Goal: Find specific page/section: Find specific page/section

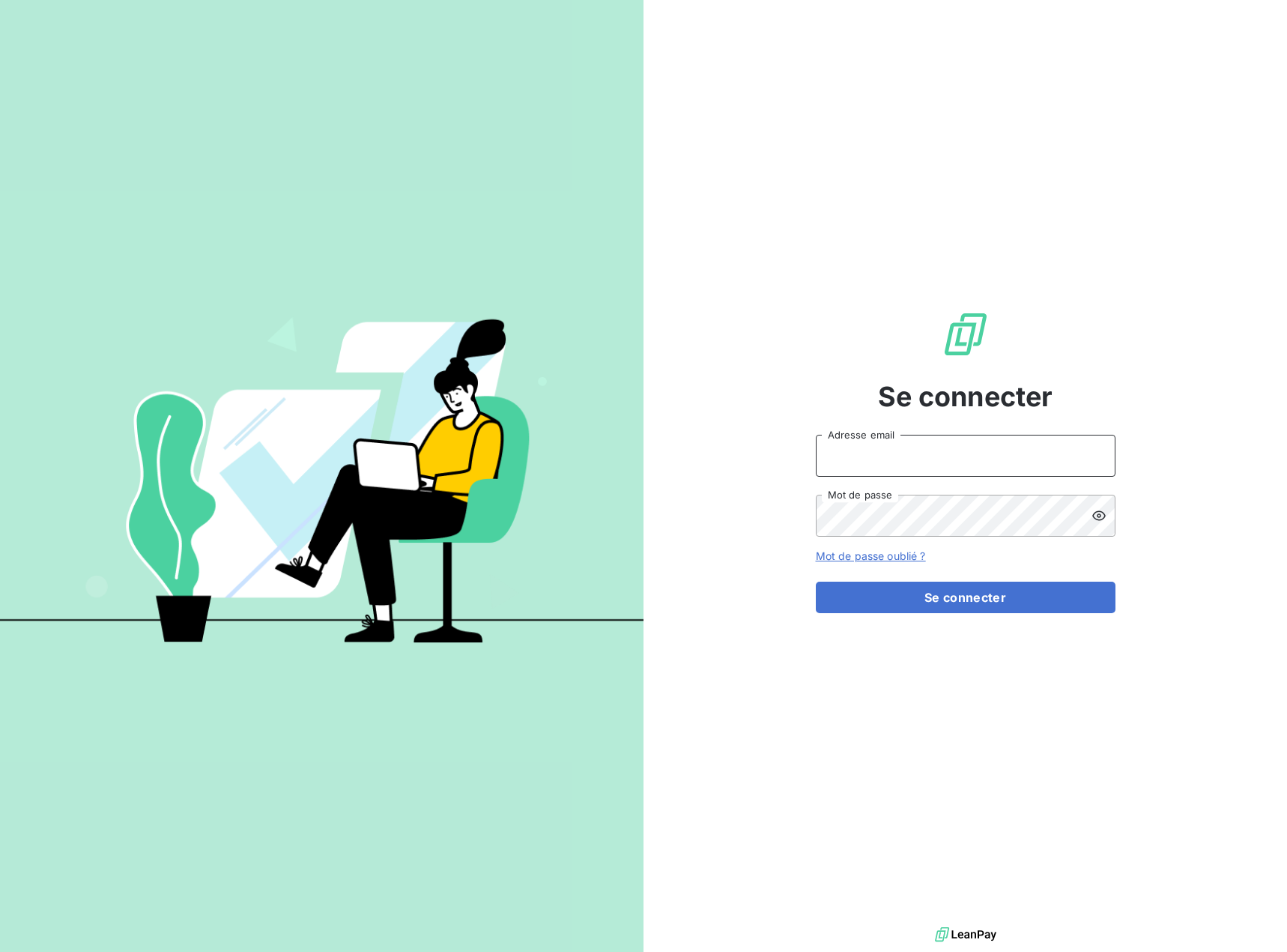
type input "[PERSON_NAME][EMAIL_ADDRESS][DOMAIN_NAME]"
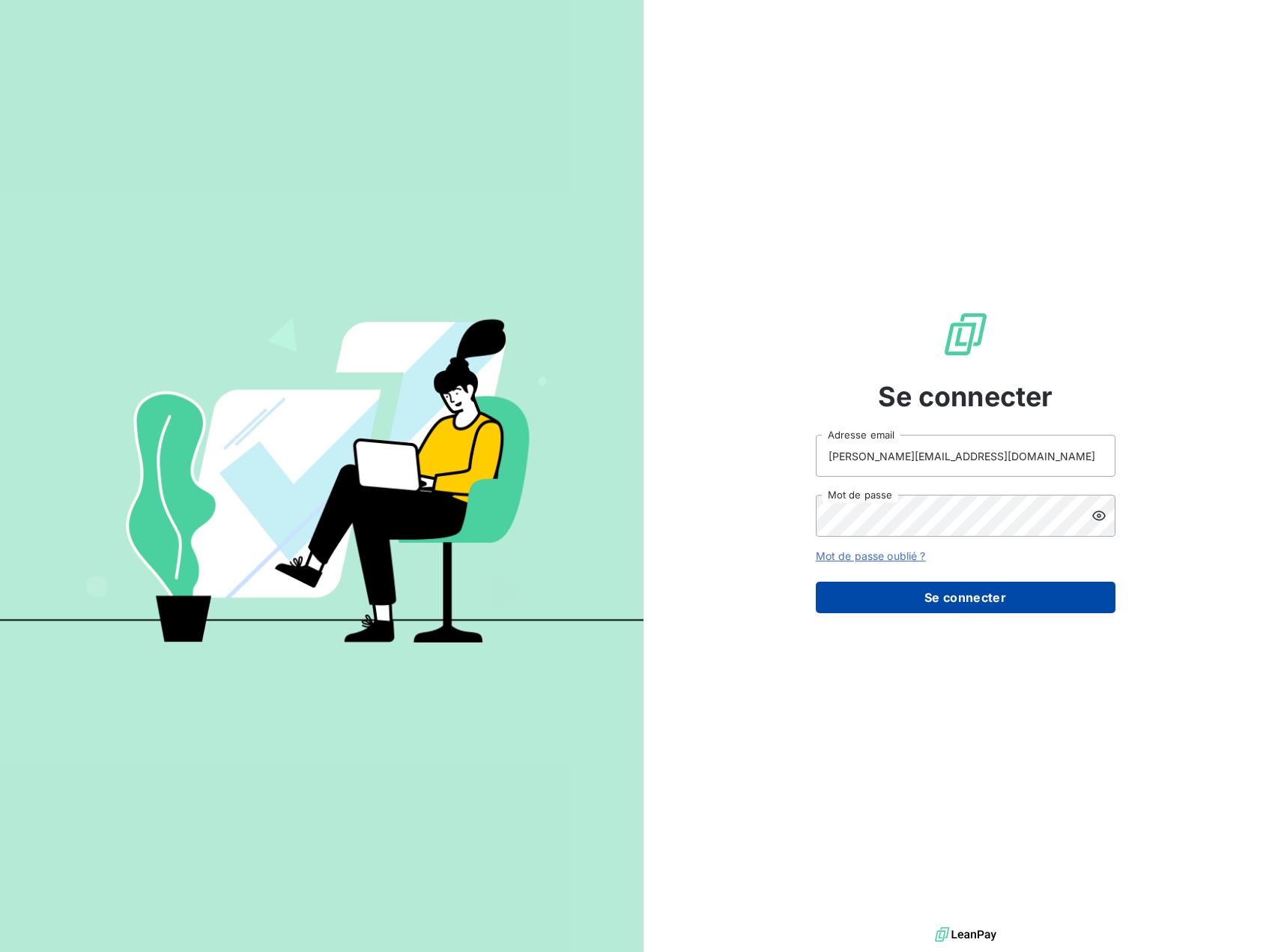
click at [941, 600] on button "Se connecter" at bounding box center [965, 597] width 299 height 31
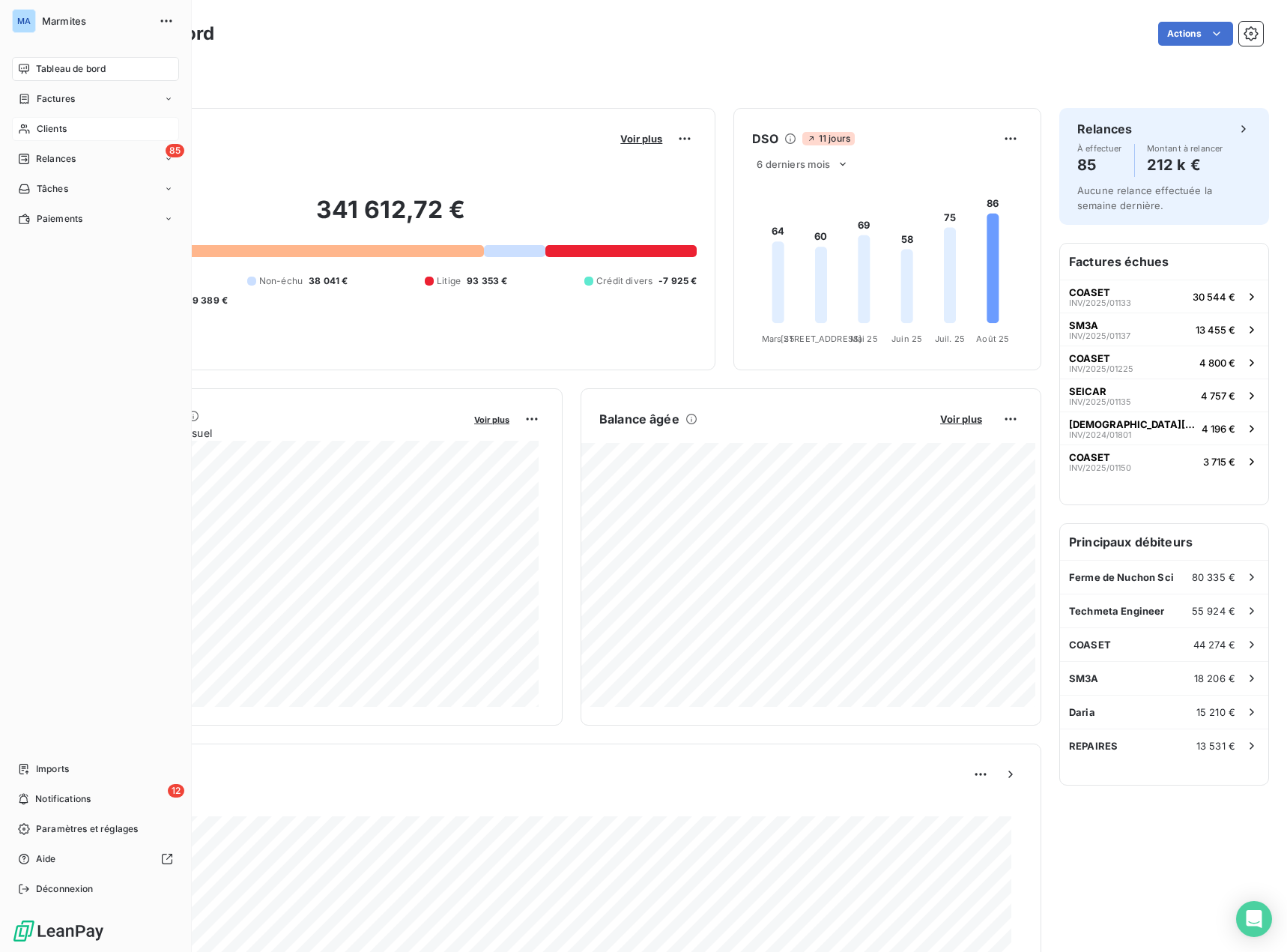
click at [54, 129] on span "Clients" at bounding box center [51, 129] width 30 height 14
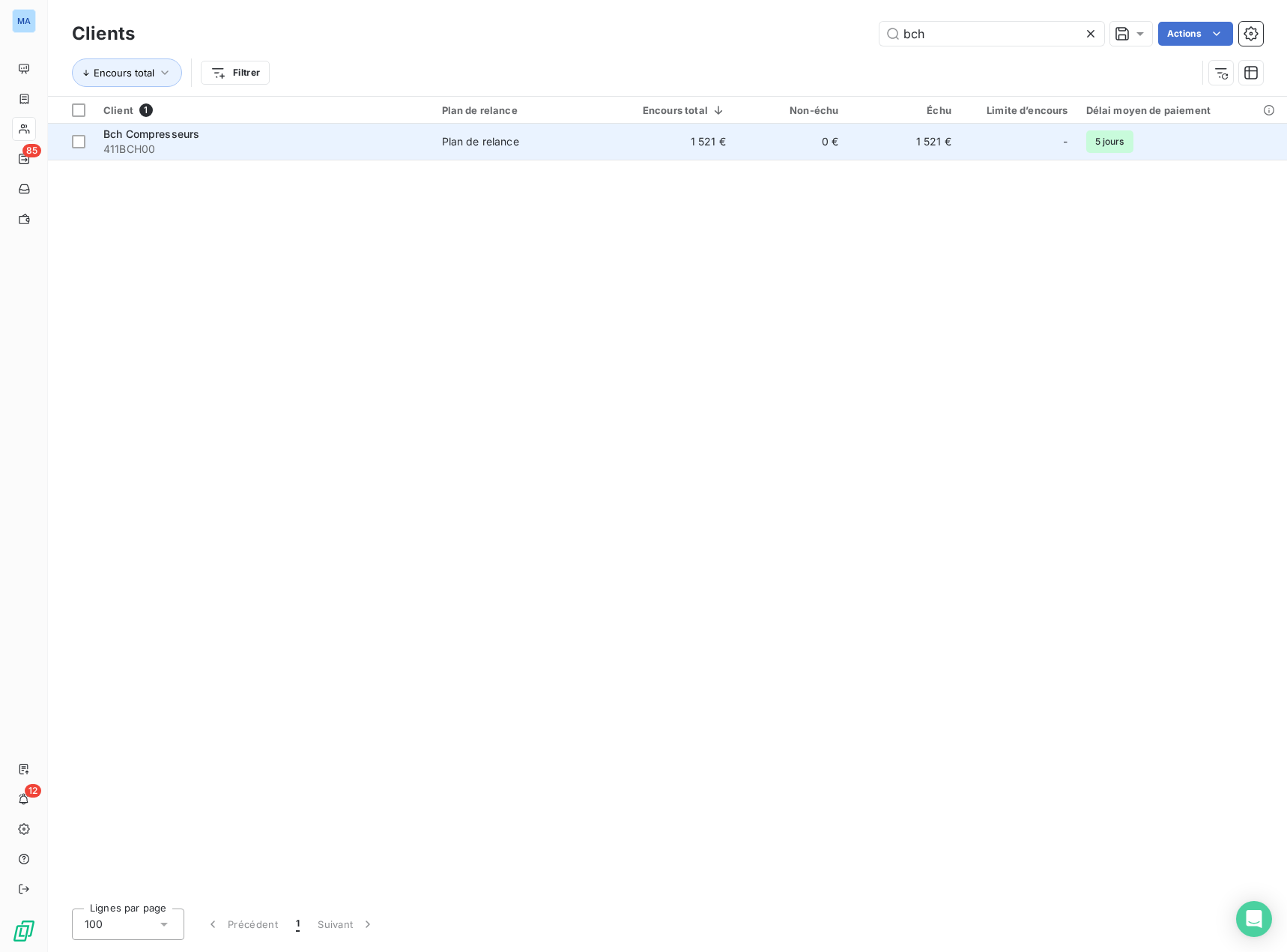
type input "bch"
click at [162, 145] on span "411BCH00" at bounding box center [264, 148] width 321 height 15
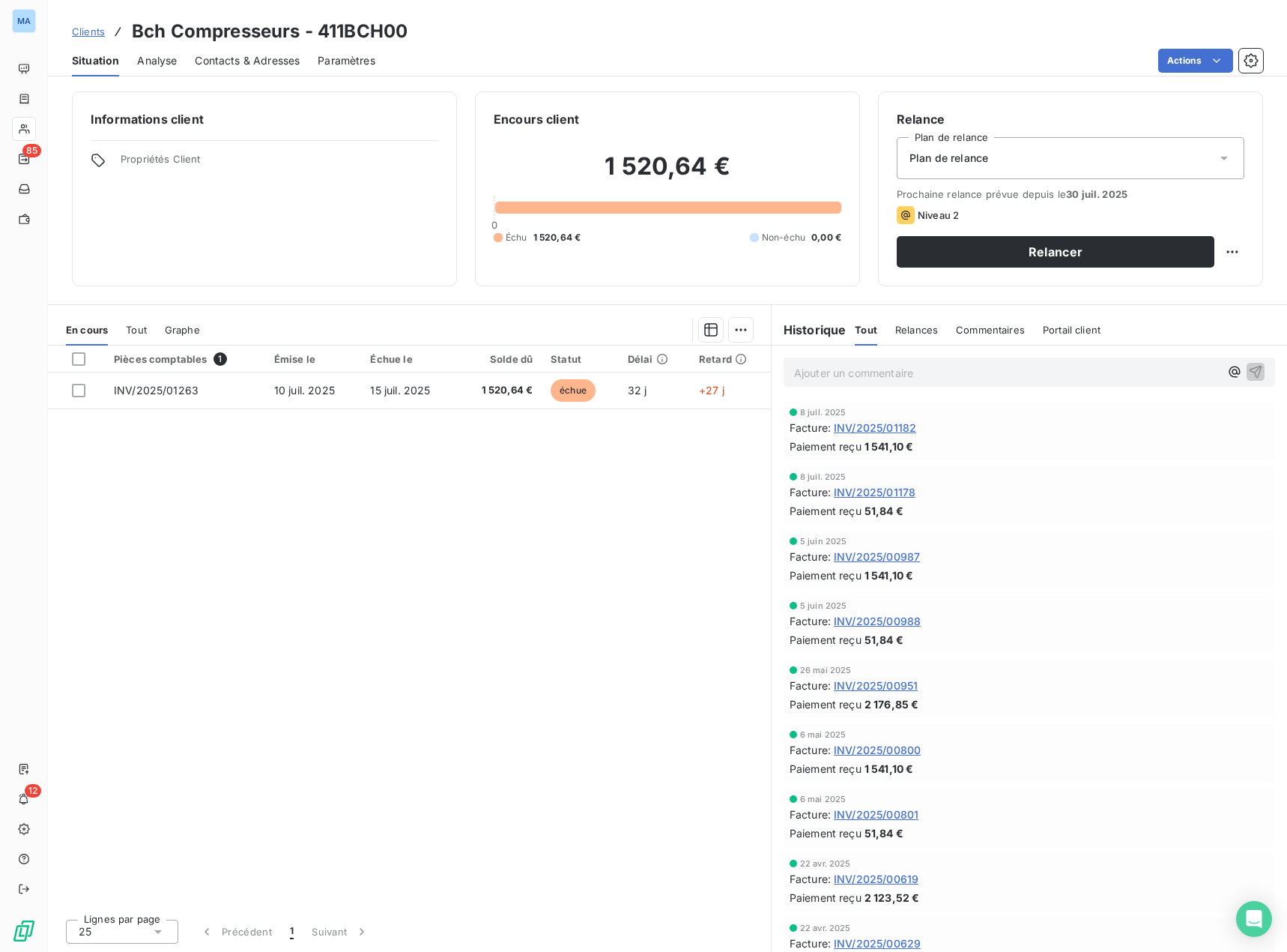
click at [85, 35] on span "Clients" at bounding box center [89, 31] width 33 height 12
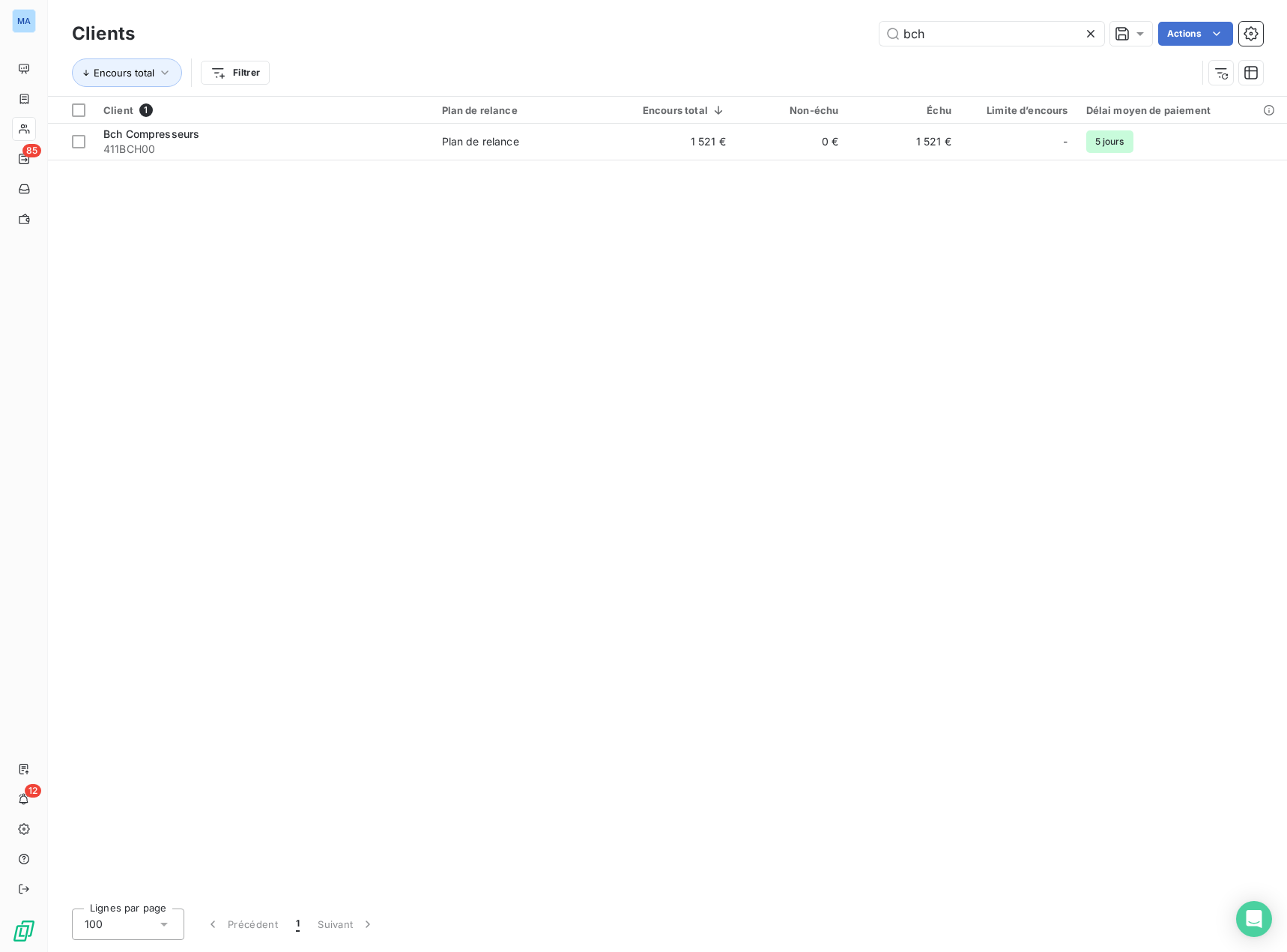
drag, startPoint x: 971, startPoint y: 37, endPoint x: 630, endPoint y: 49, distance: 341.2
click at [630, 50] on div "Clients bch Actions Encours total Filtrer" at bounding box center [667, 57] width 1192 height 78
type input "[PERSON_NAME]"
click at [1089, 33] on icon at bounding box center [1091, 34] width 8 height 8
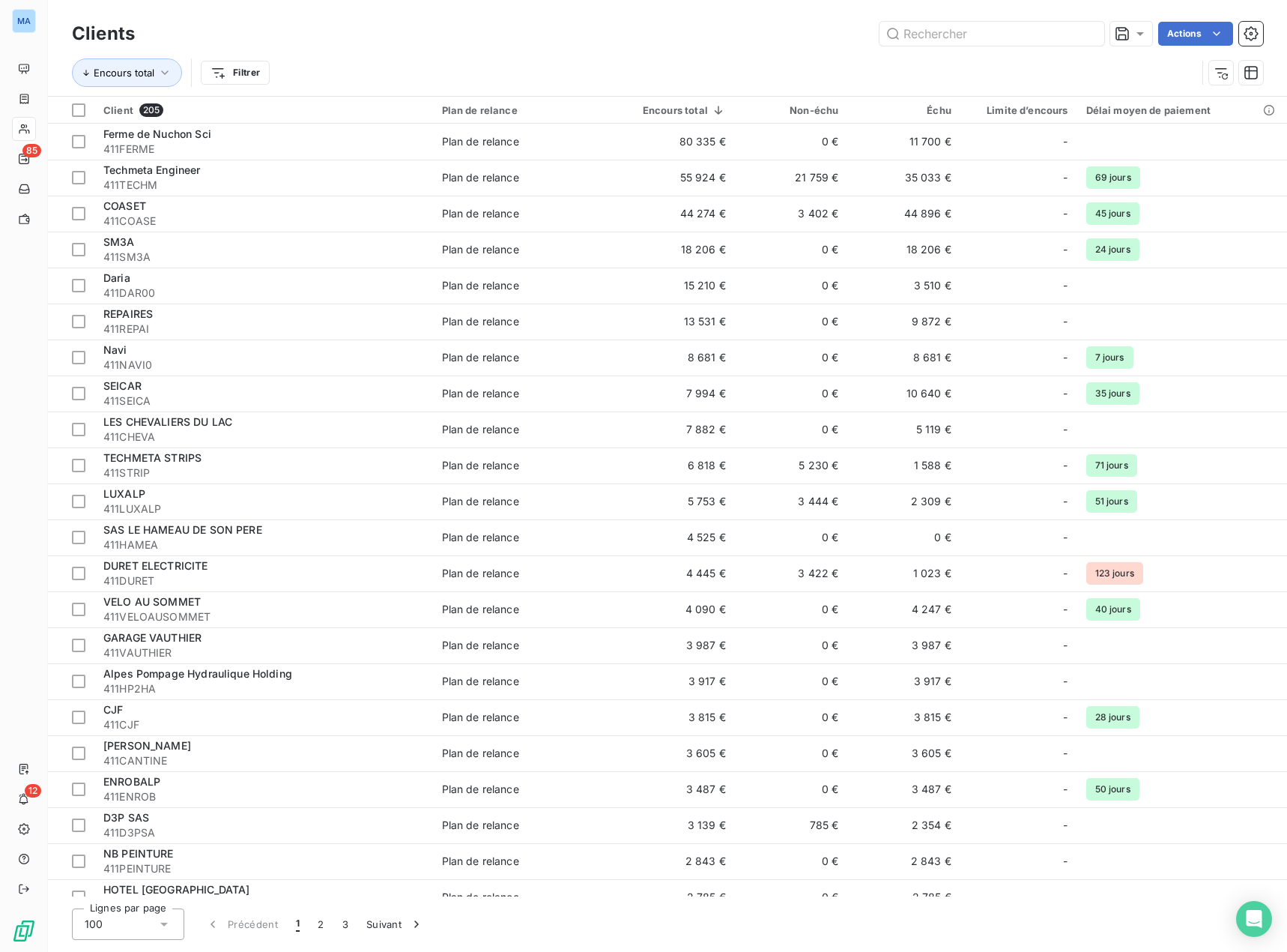
click at [522, 46] on div "Clients Actions" at bounding box center [667, 34] width 1192 height 31
